Goal: Task Accomplishment & Management: Use online tool/utility

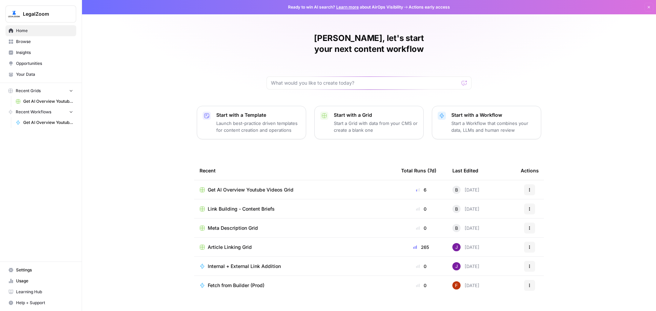
click at [267, 187] on span "Get AI Overview Youtube Videos Grid" at bounding box center [251, 190] width 86 height 7
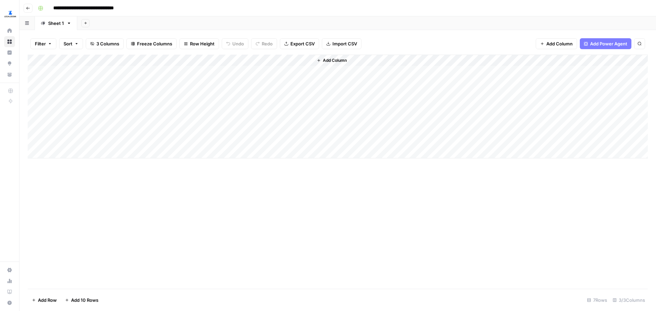
click at [398, 235] on div "Add Column" at bounding box center [338, 172] width 621 height 235
click at [247, 217] on div "Add Column" at bounding box center [338, 172] width 621 height 235
click at [337, 217] on div "Add Column" at bounding box center [338, 172] width 621 height 235
click at [305, 71] on div "Add Column" at bounding box center [338, 107] width 621 height 104
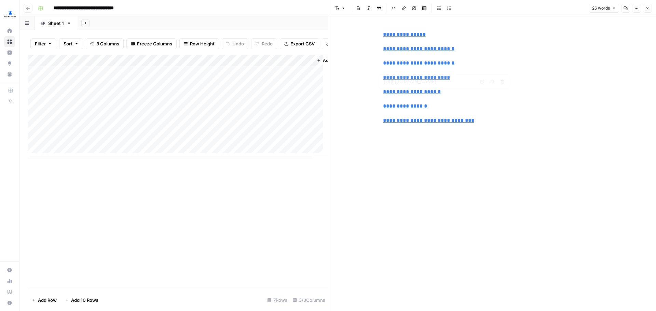
type input "[URL][DOMAIN_NAME]"
